Goal: Information Seeking & Learning: Learn about a topic

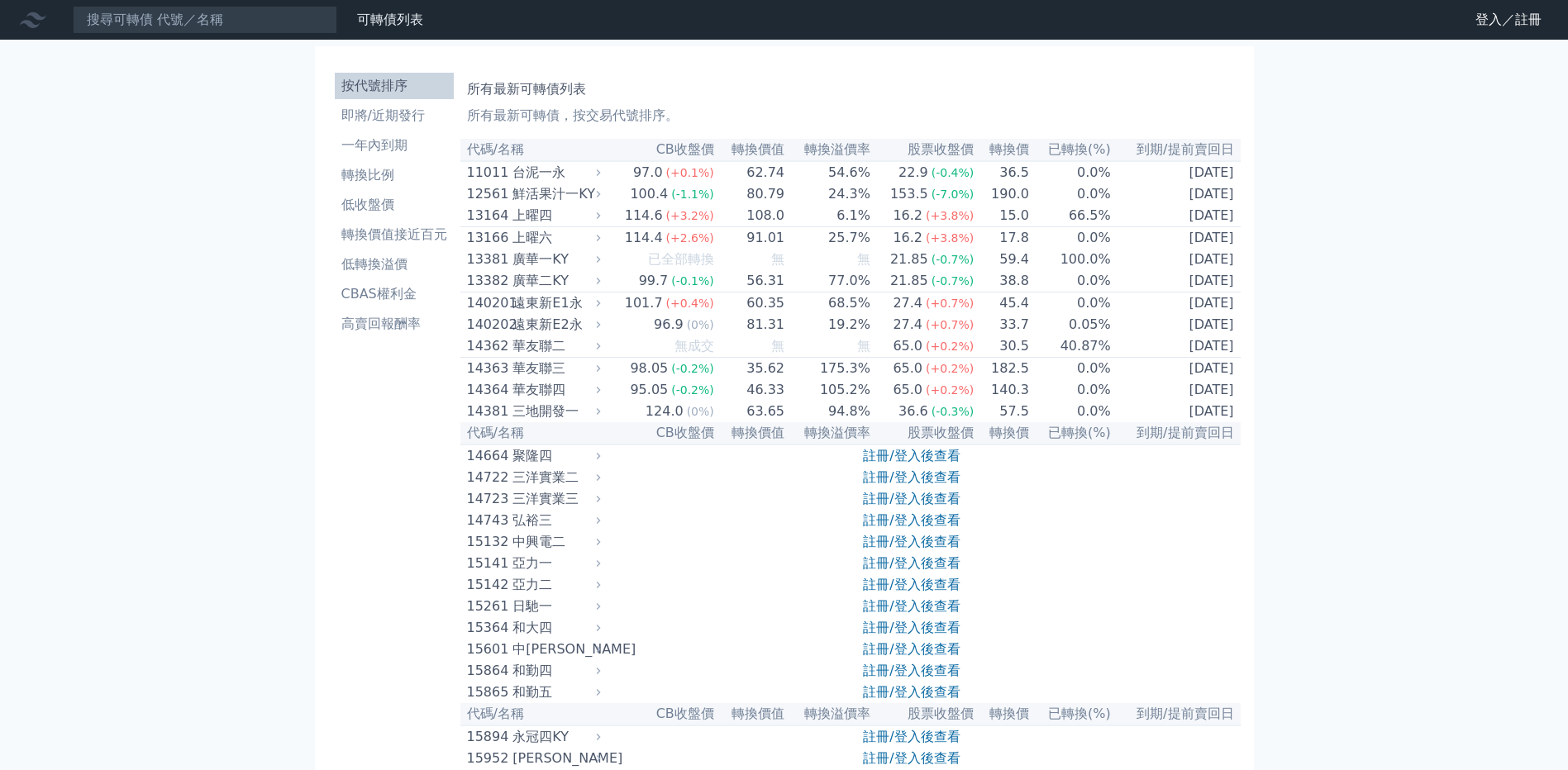
drag, startPoint x: 94, startPoint y: 0, endPoint x: 654, endPoint y: 69, distance: 564.2
click at [368, 150] on li "一年內到期" at bounding box center [395, 145] width 119 height 20
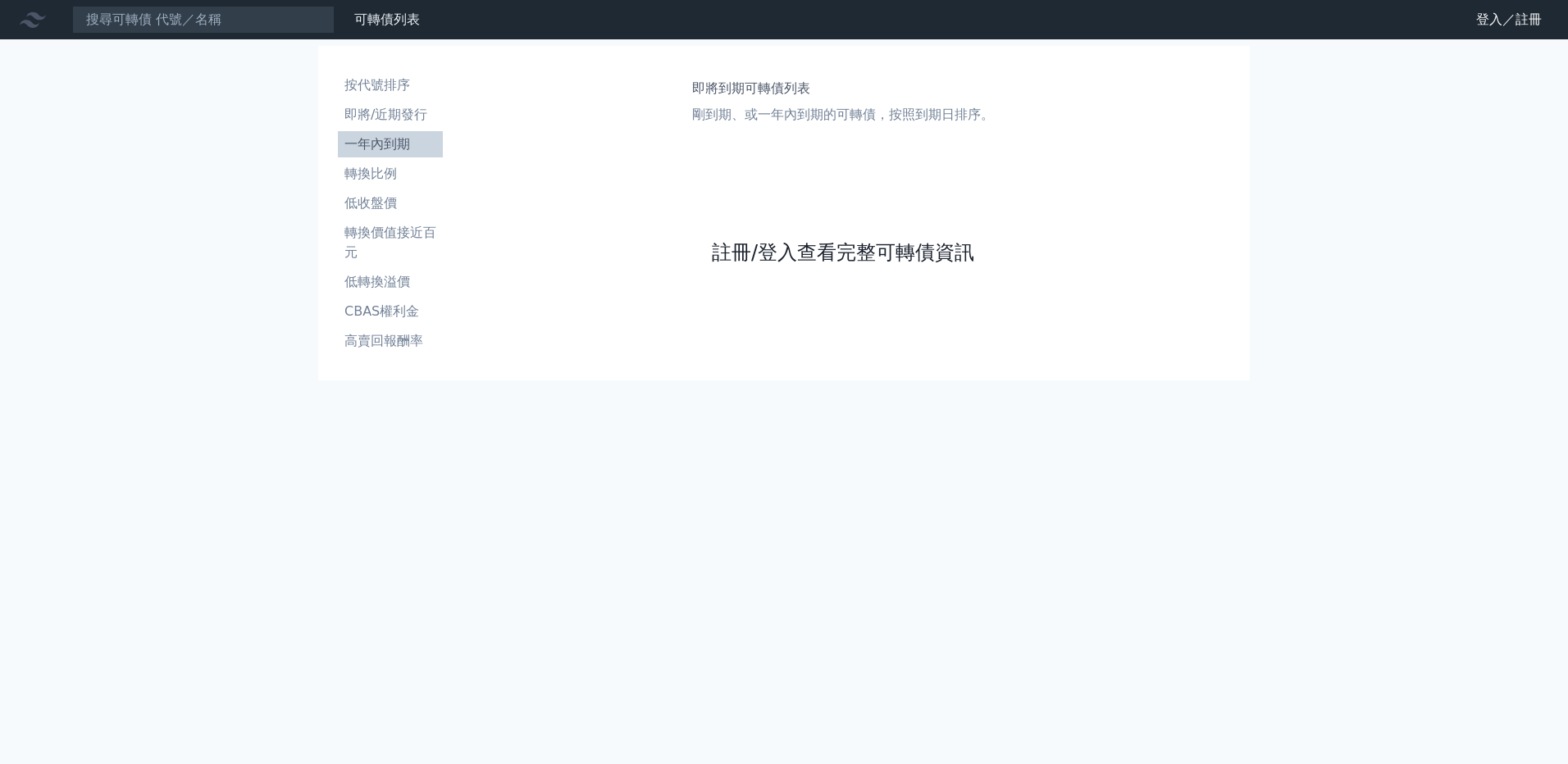
click at [771, 251] on link "註冊/登入查看完整可轉債資訊" at bounding box center [843, 252] width 262 height 26
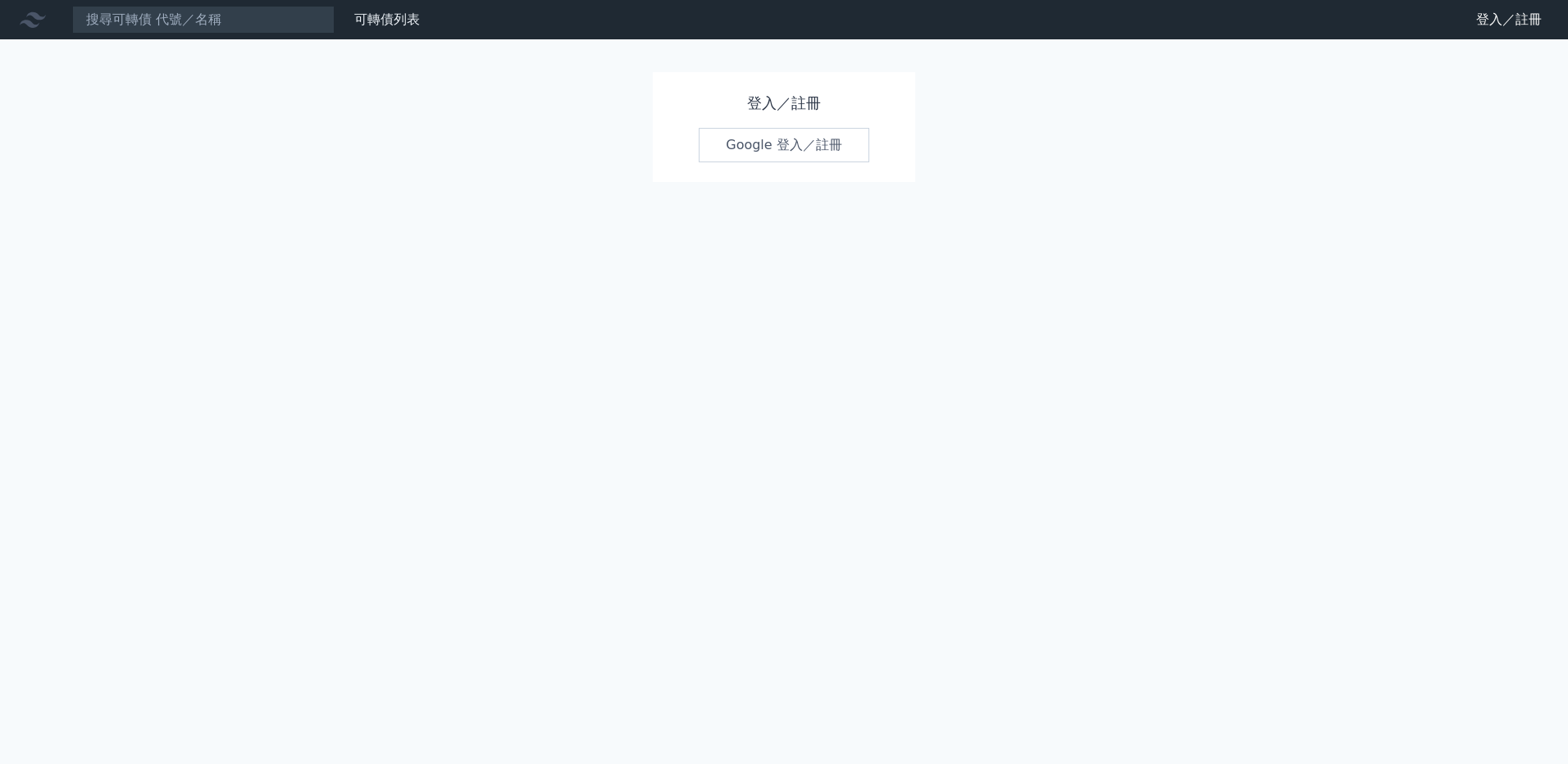
click at [780, 152] on link "Google 登入／註冊" at bounding box center [784, 145] width 171 height 35
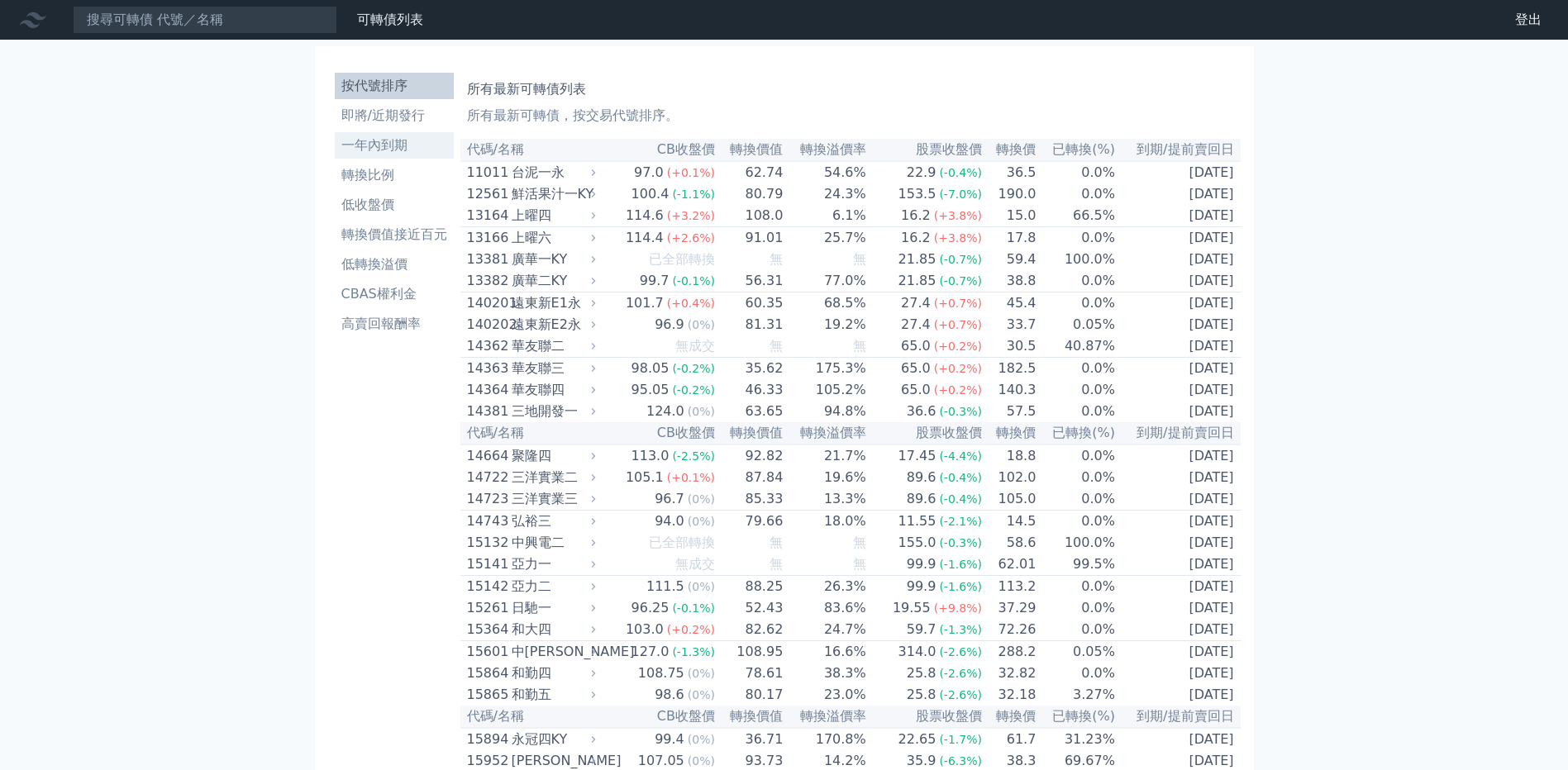
click at [398, 145] on li "一年內到期" at bounding box center [395, 145] width 119 height 20
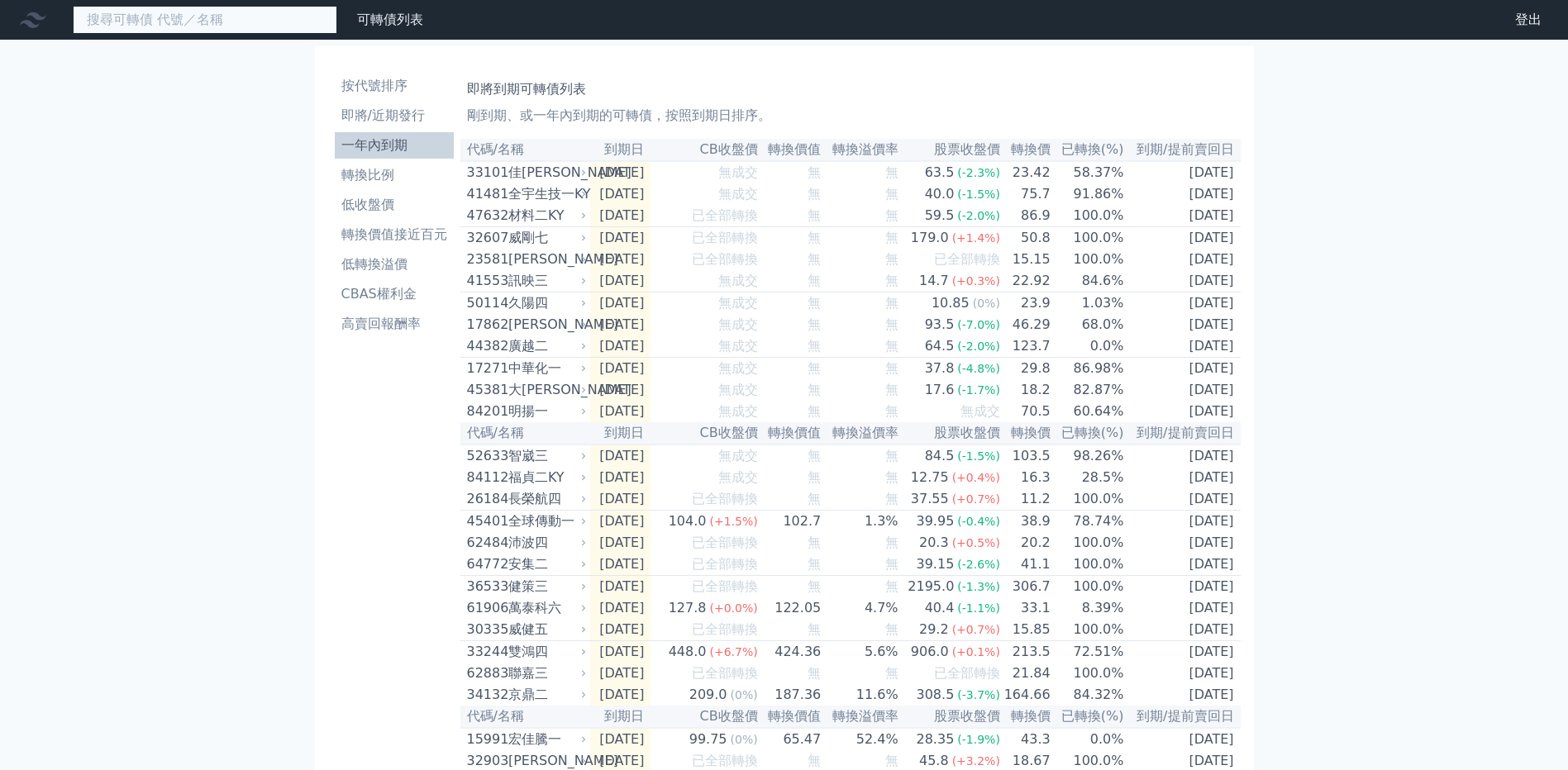
click at [121, 24] on input at bounding box center [204, 20] width 264 height 28
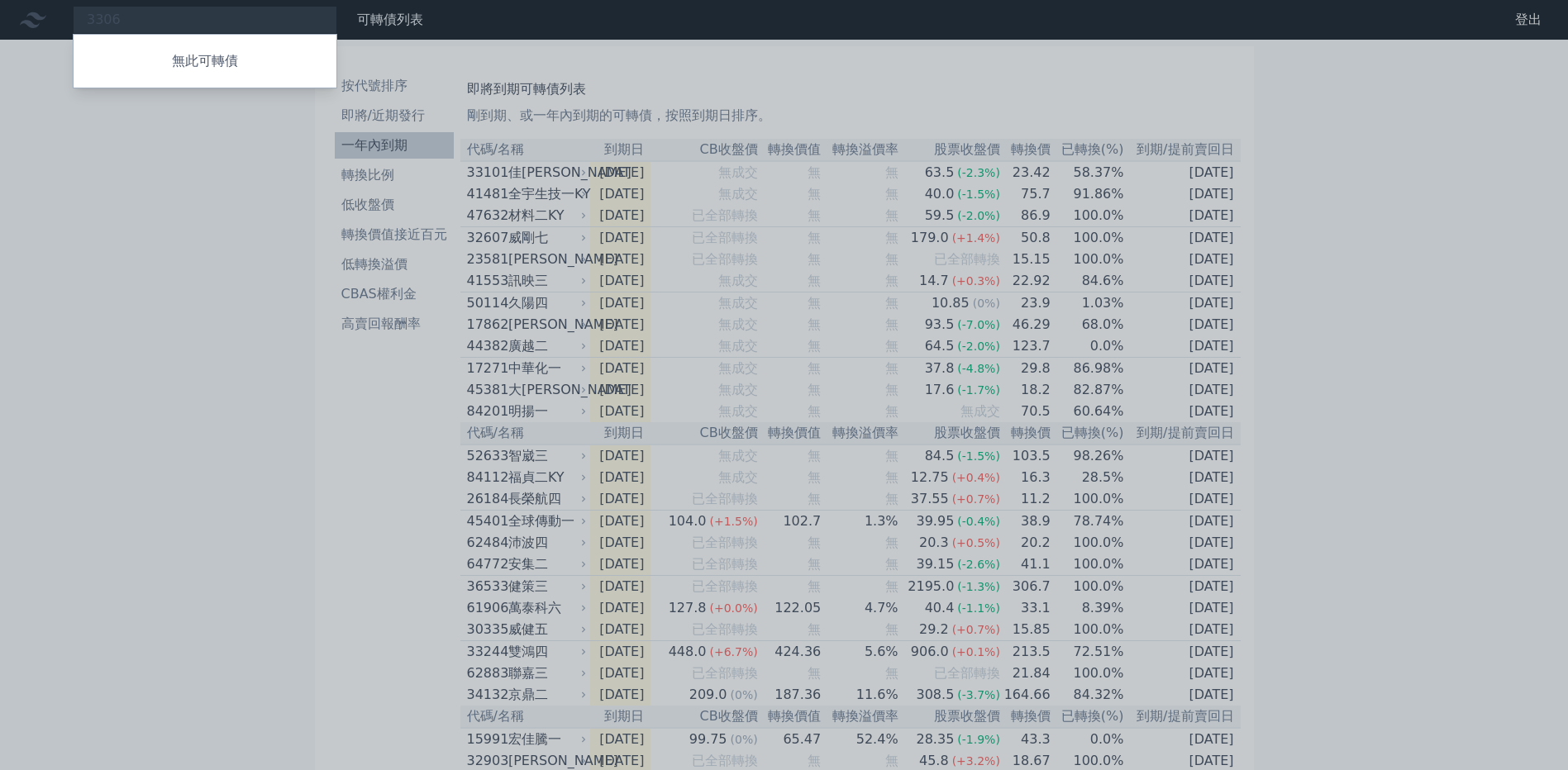
click at [111, 21] on div at bounding box center [784, 385] width 1568 height 770
click at [97, 19] on div "3306 無此可轉債" at bounding box center [204, 20] width 264 height 28
click at [121, 18] on div at bounding box center [784, 385] width 1568 height 770
click at [91, 19] on div "3306 無此可轉債" at bounding box center [204, 20] width 264 height 28
click at [104, 16] on div at bounding box center [784, 385] width 1568 height 770
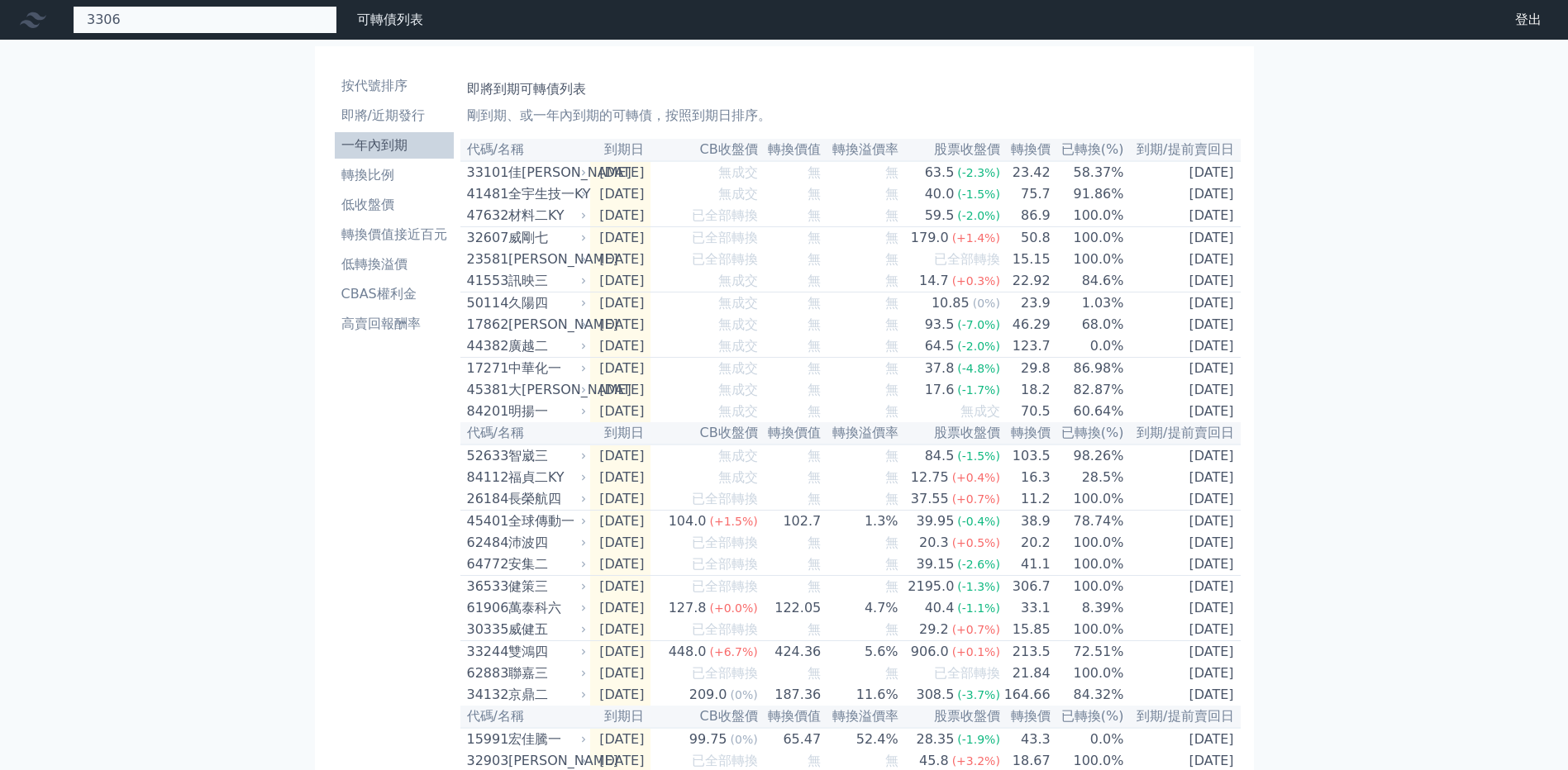
click at [109, 20] on div "3306 無此可轉債" at bounding box center [204, 20] width 264 height 28
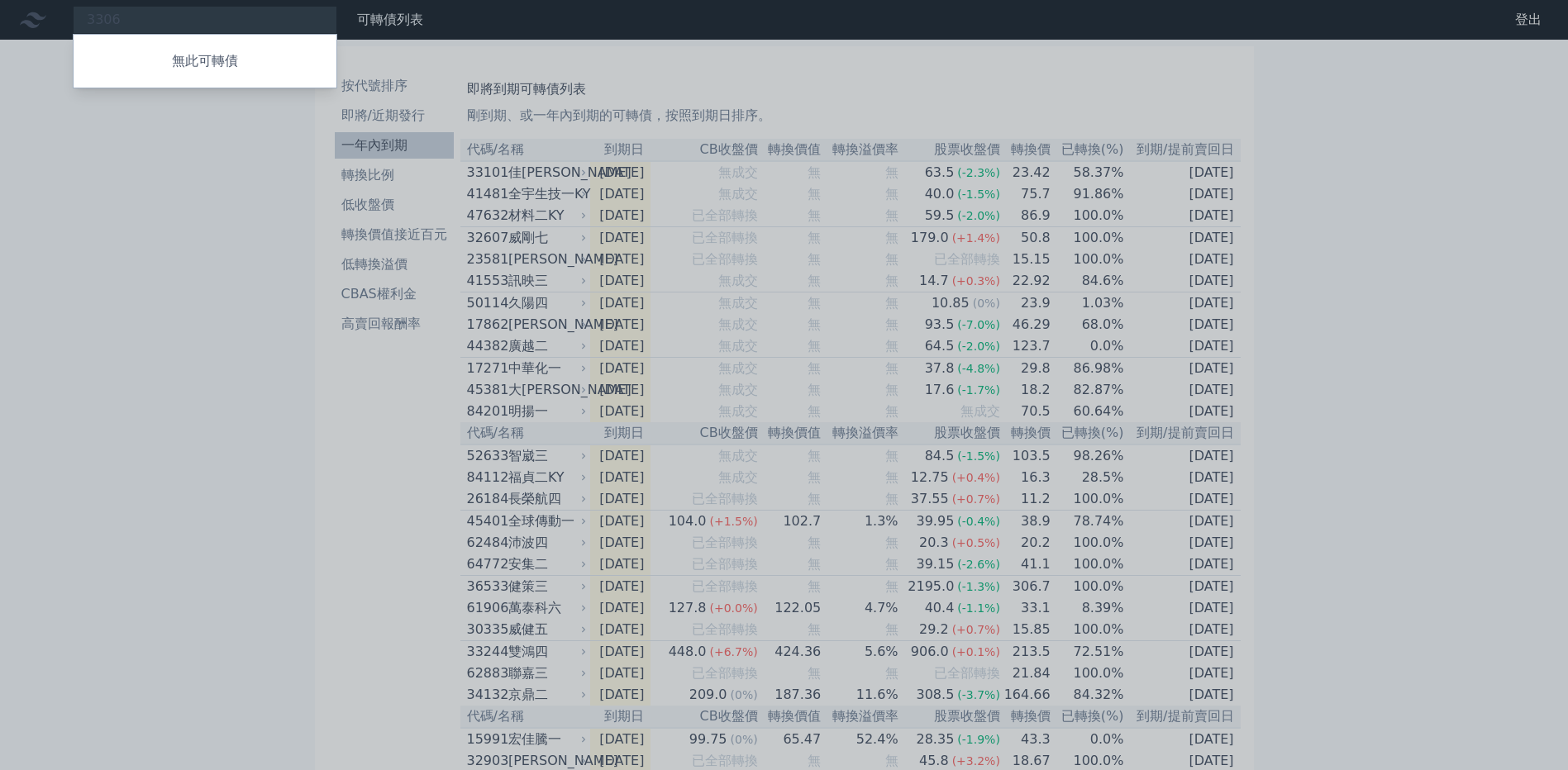
drag, startPoint x: 153, startPoint y: 13, endPoint x: 141, endPoint y: 18, distance: 13.0
click at [141, 18] on div at bounding box center [784, 385] width 1568 height 770
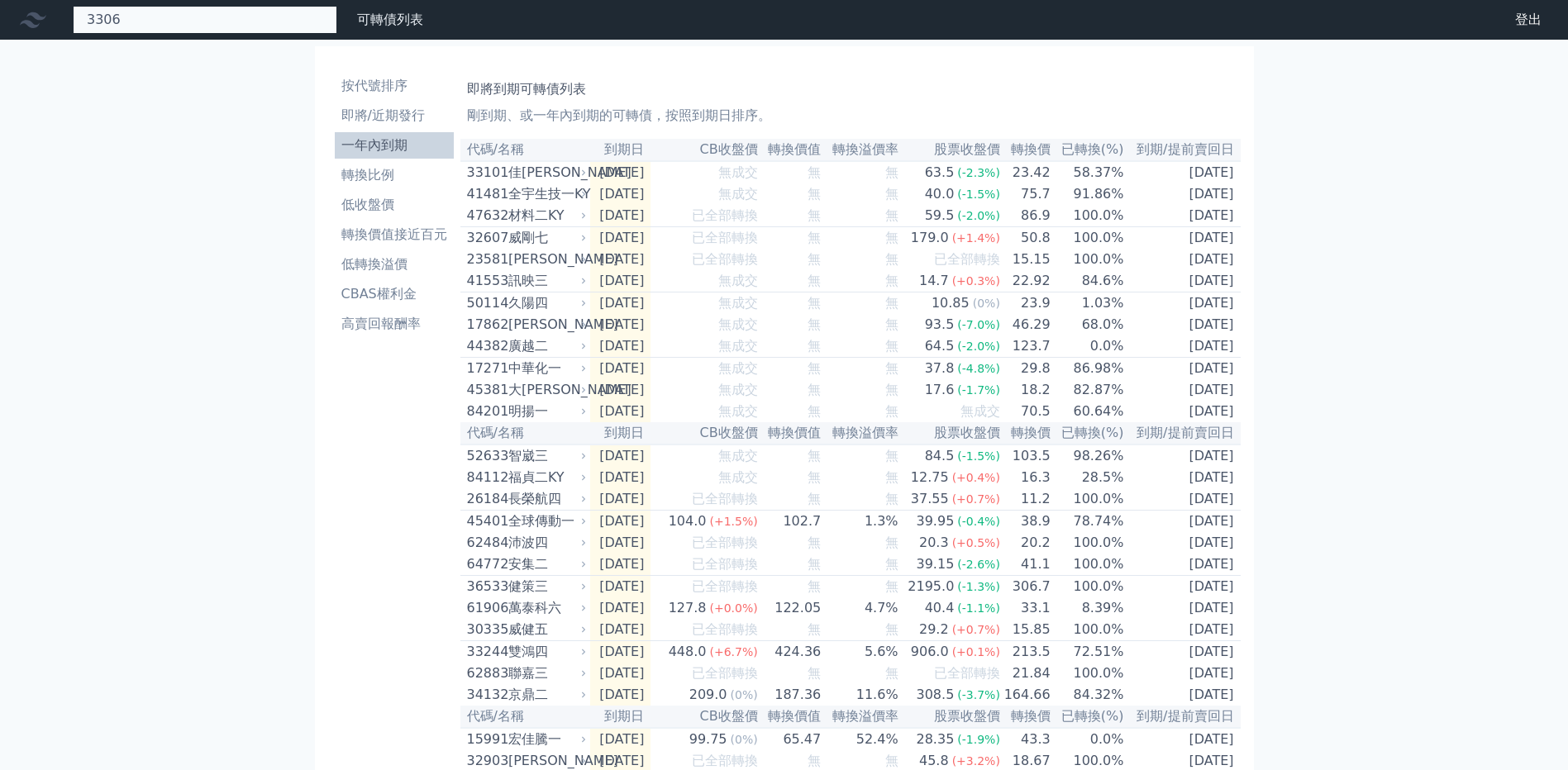
click at [141, 18] on div "3306 無此可轉債" at bounding box center [204, 20] width 264 height 28
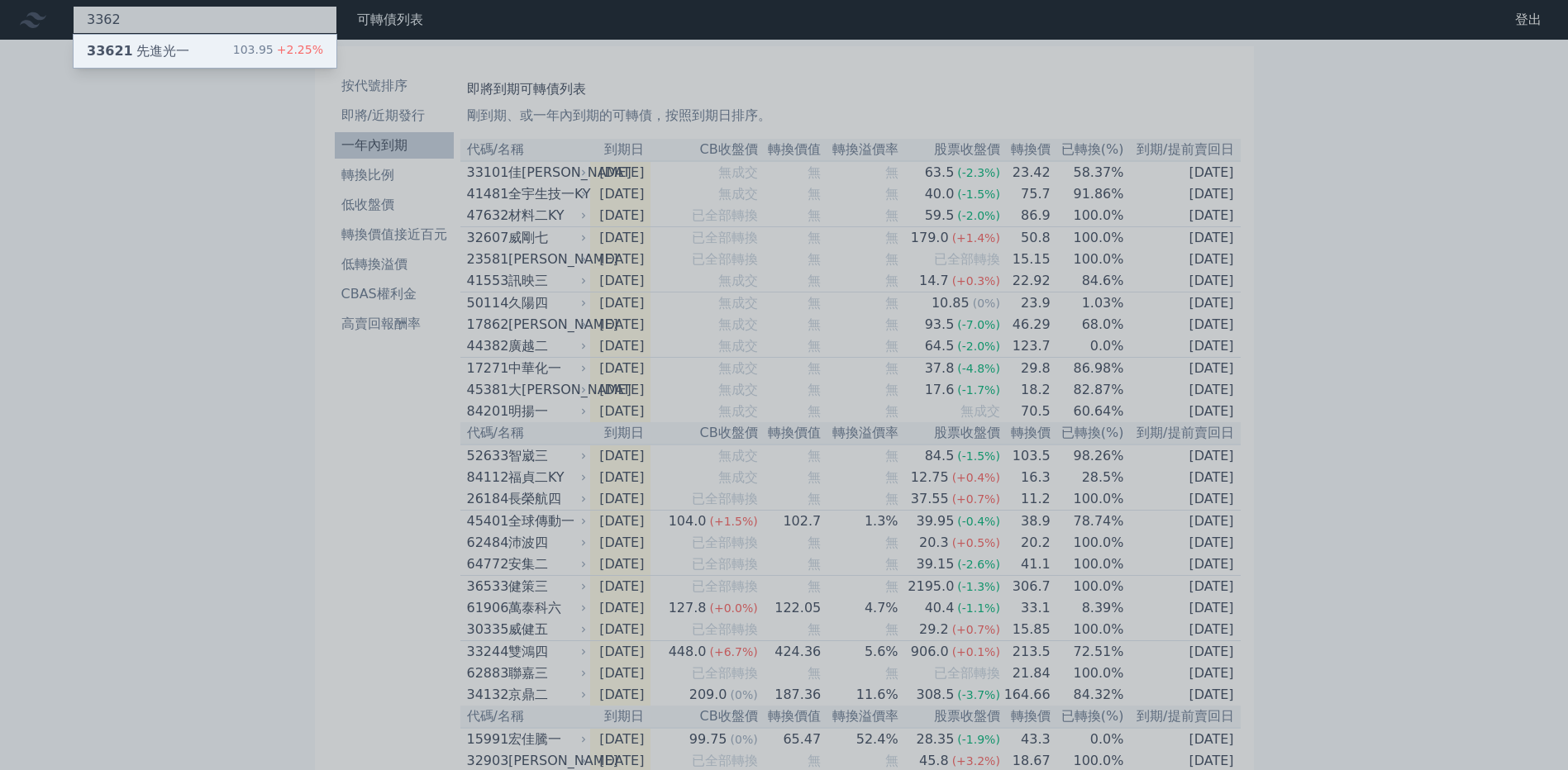
type input "3362"
click at [196, 51] on div "33621 先進光一 103.95 +2.25%" at bounding box center [205, 52] width 263 height 33
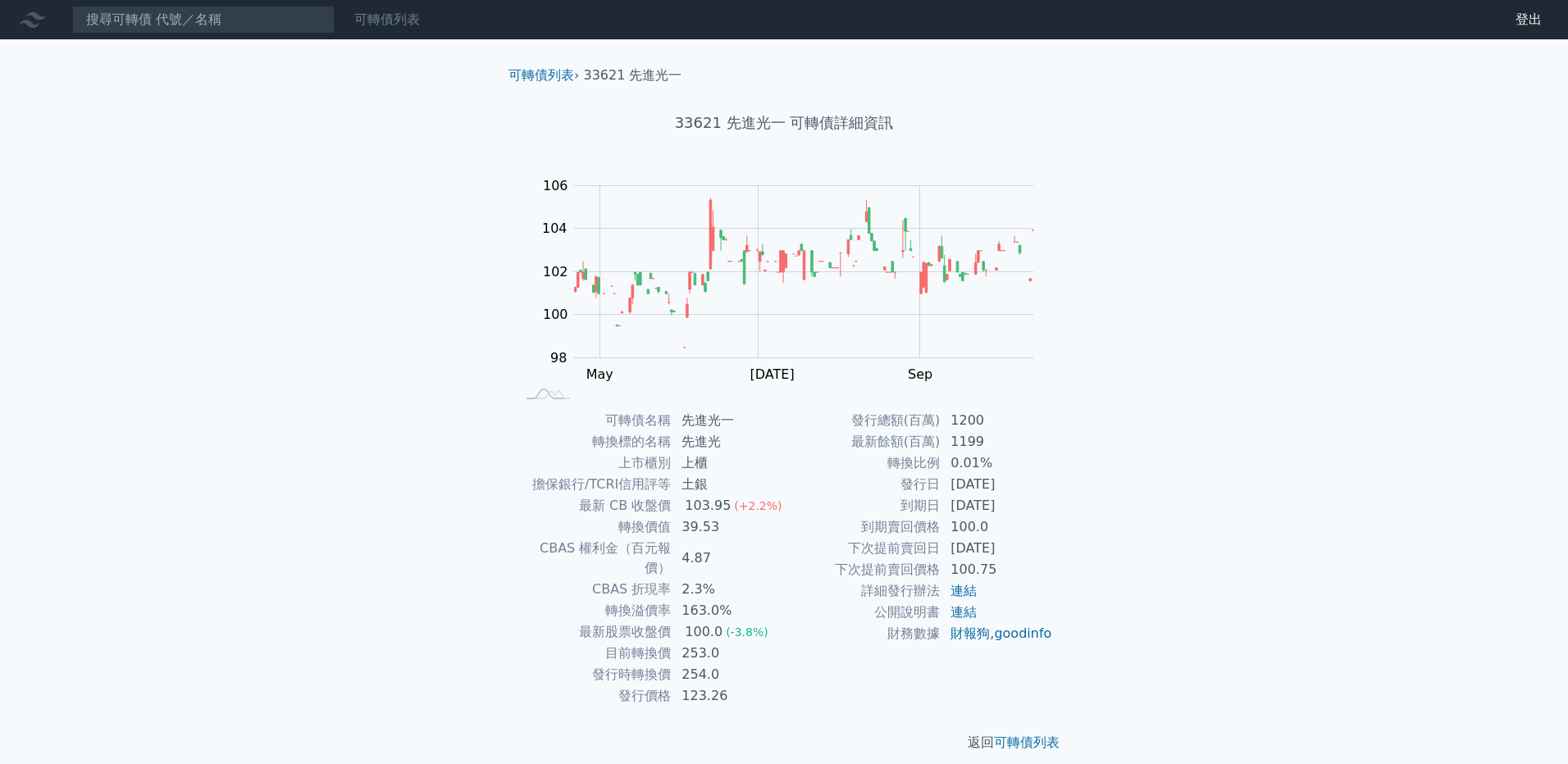
click at [387, 23] on link "可轉債列表" at bounding box center [387, 19] width 65 height 16
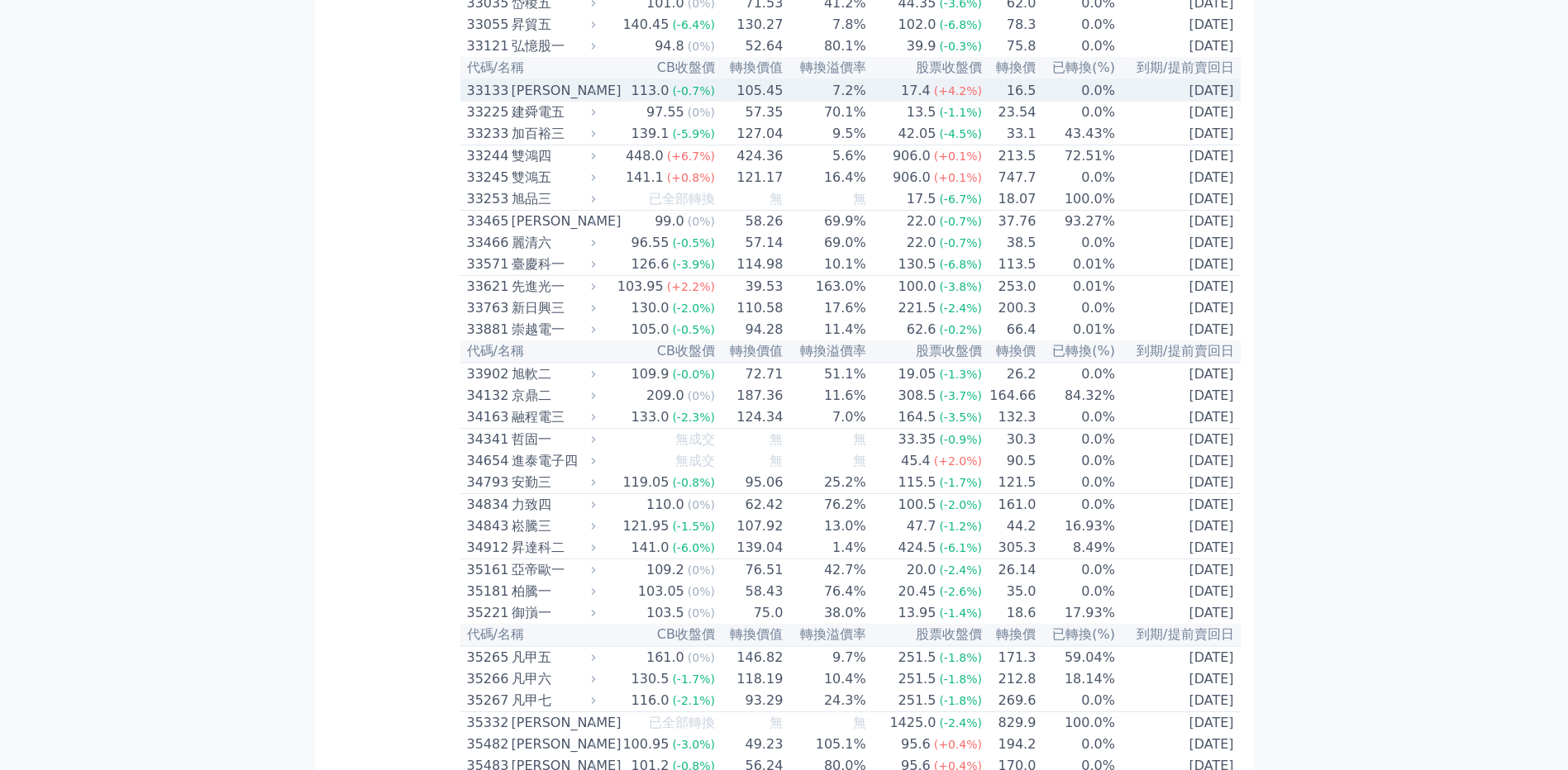
scroll to position [3057, 0]
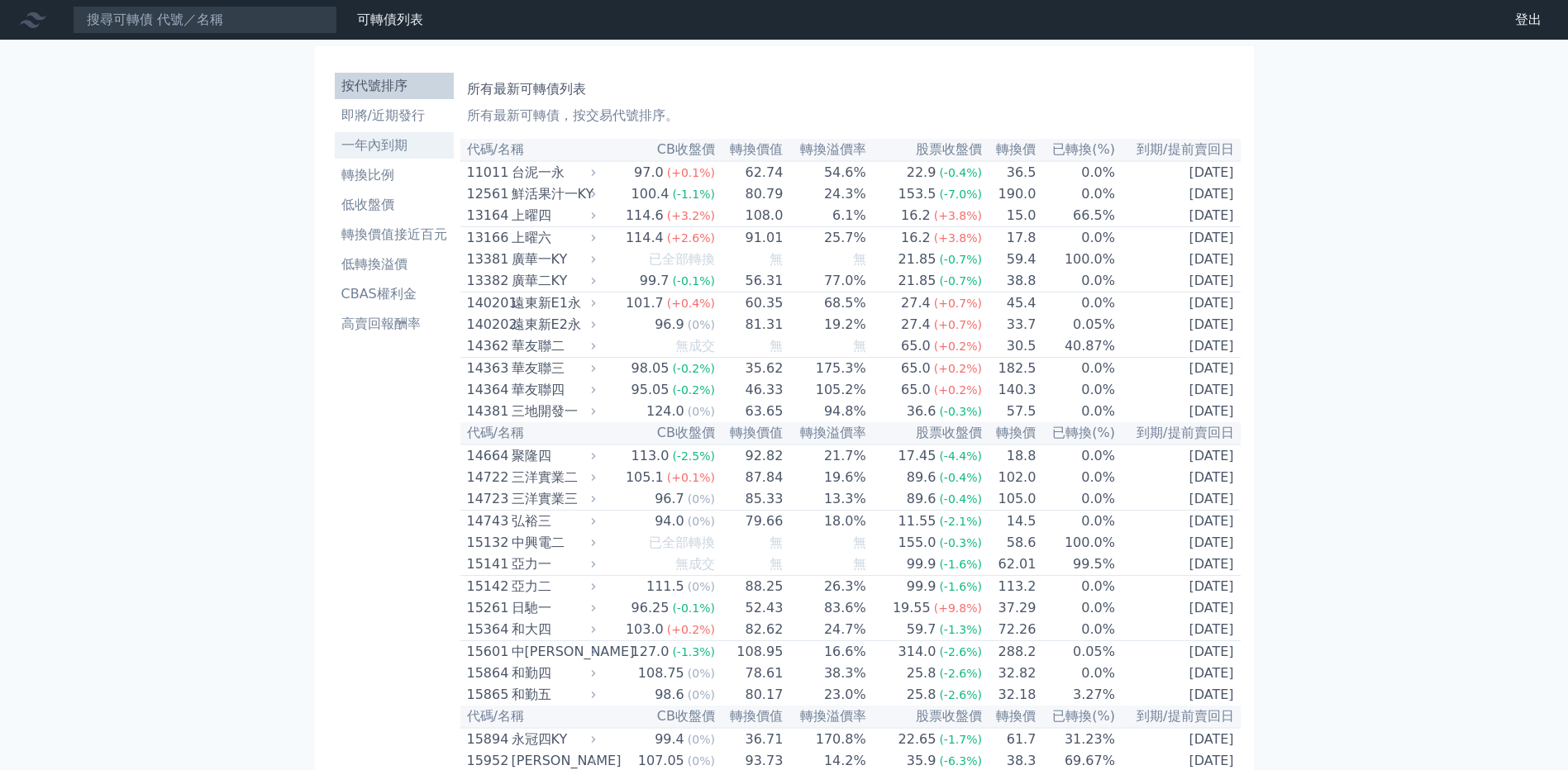
click at [363, 152] on li "一年內到期" at bounding box center [395, 145] width 119 height 20
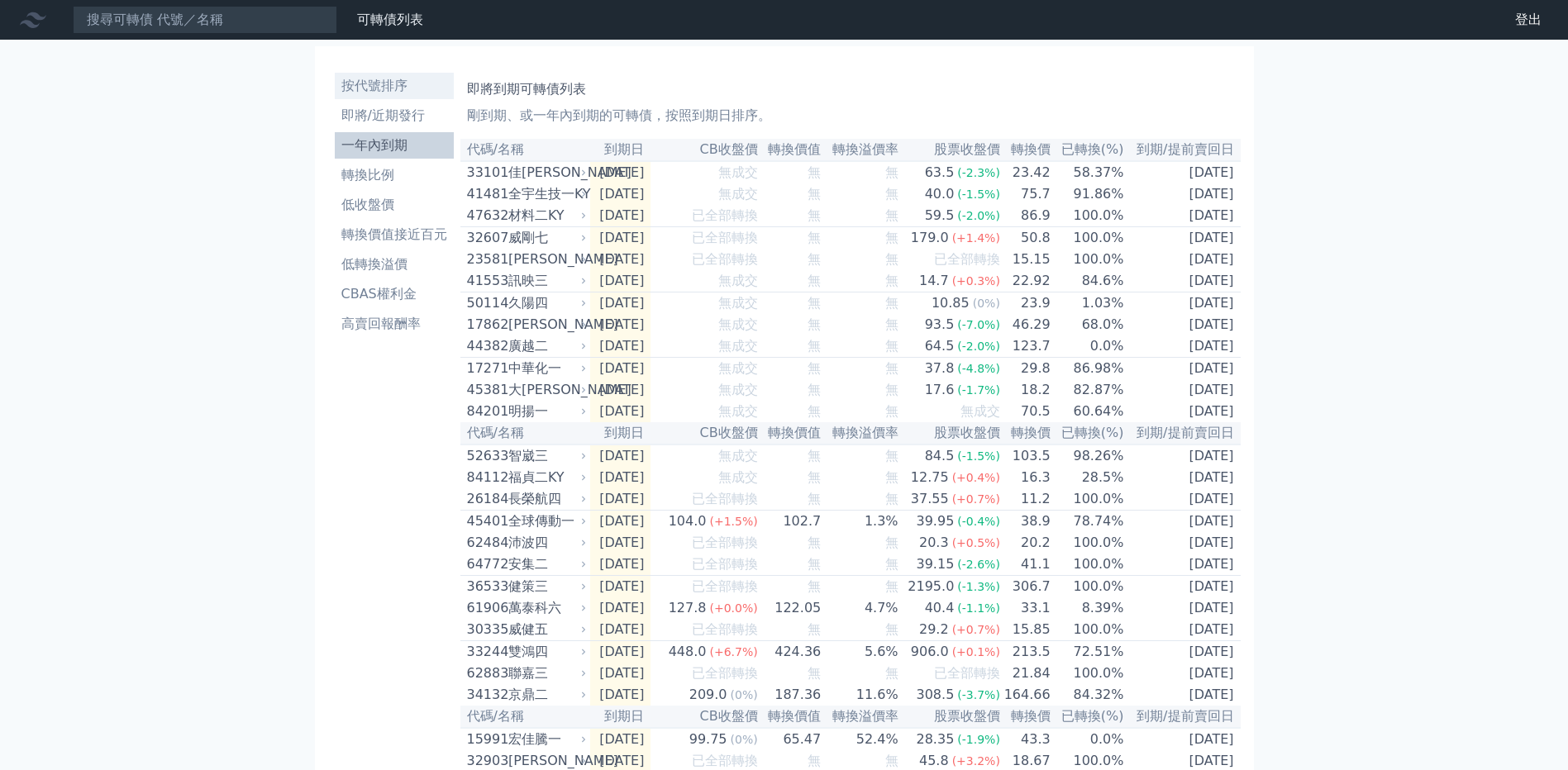
click at [383, 78] on li "按代號排序" at bounding box center [395, 86] width 119 height 20
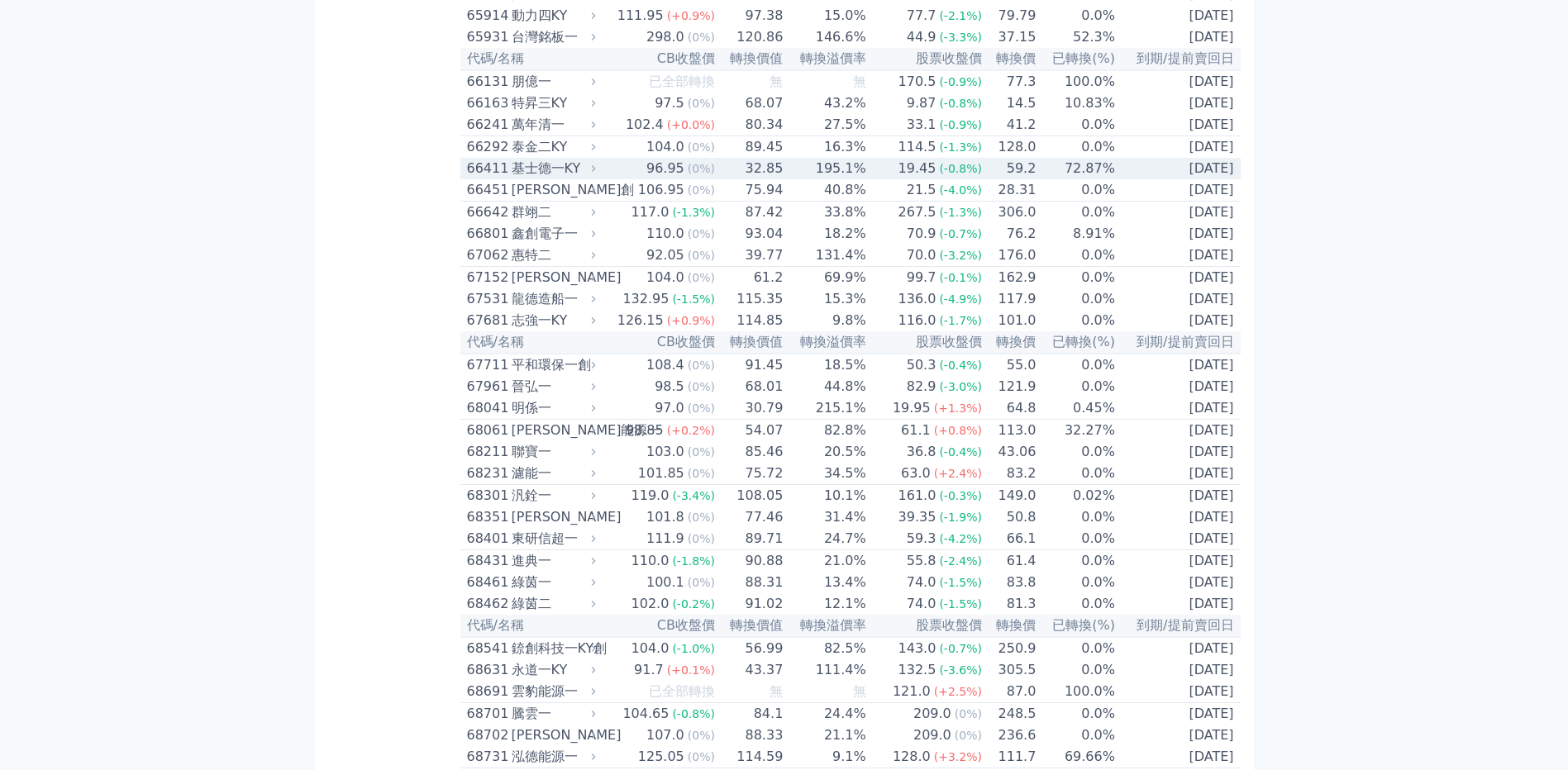
scroll to position [7435, 0]
